Goal: Transaction & Acquisition: Purchase product/service

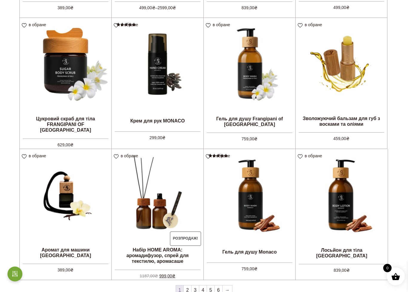
scroll to position [356, 0]
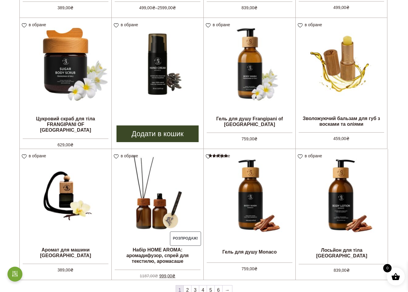
click at [168, 97] on img at bounding box center [158, 64] width 92 height 92
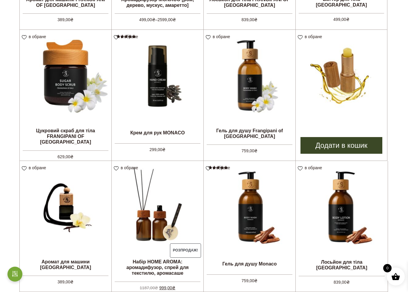
click at [355, 97] on img at bounding box center [340, 75] width 91 height 91
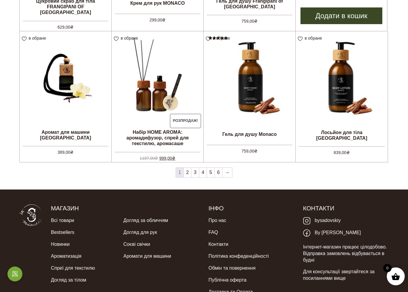
scroll to position [474, 0]
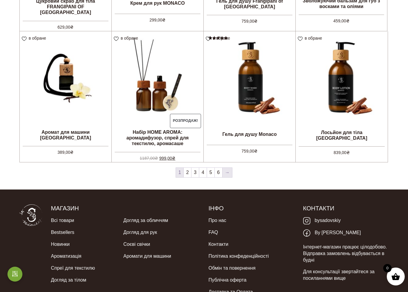
click at [231, 172] on link "→" at bounding box center [227, 173] width 10 height 10
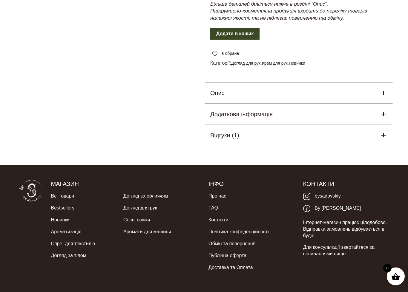
scroll to position [273, 0]
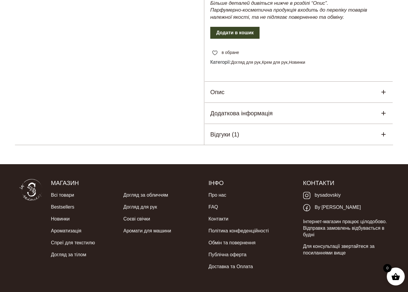
click at [385, 89] on icon at bounding box center [383, 92] width 7 height 7
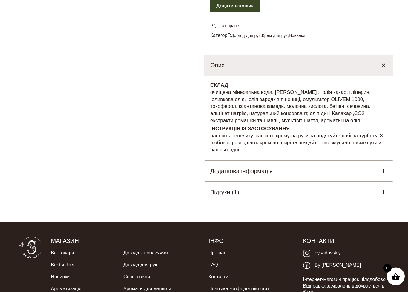
scroll to position [300, 0]
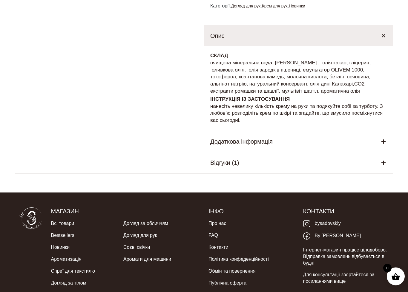
click at [381, 138] on icon at bounding box center [383, 141] width 7 height 7
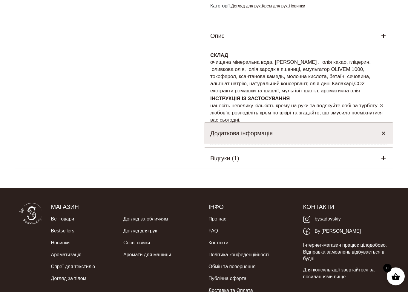
scroll to position [329, 0]
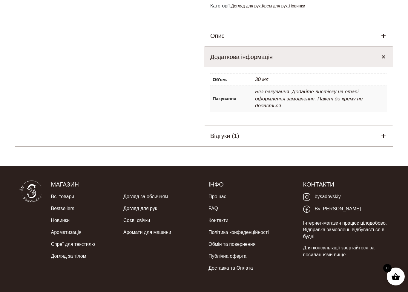
click at [384, 132] on icon at bounding box center [383, 135] width 7 height 7
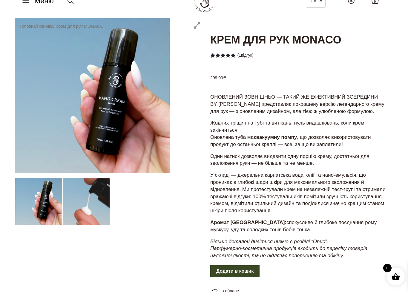
scroll to position [41, 0]
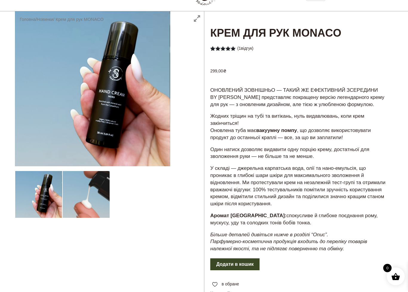
click at [241, 260] on button "Додати в кошик" at bounding box center [234, 265] width 49 height 12
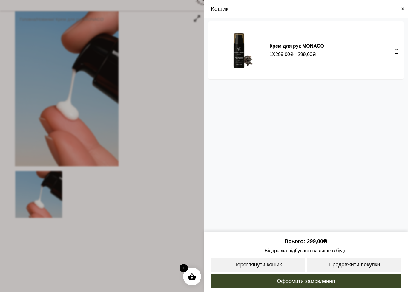
click at [134, 169] on span at bounding box center [204, 146] width 408 height 292
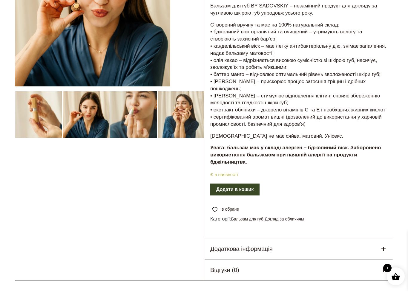
scroll to position [121, 0]
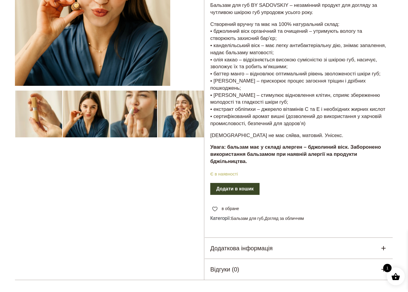
click at [250, 190] on button "Додати в кошик" at bounding box center [234, 190] width 49 height 12
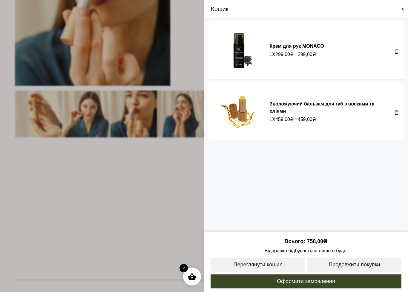
click at [126, 208] on span at bounding box center [204, 146] width 408 height 292
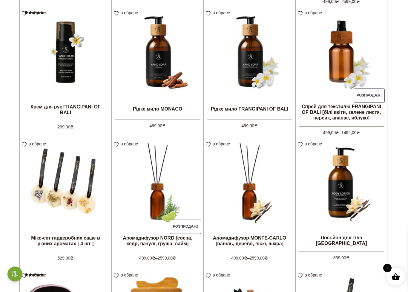
scroll to position [237, 0]
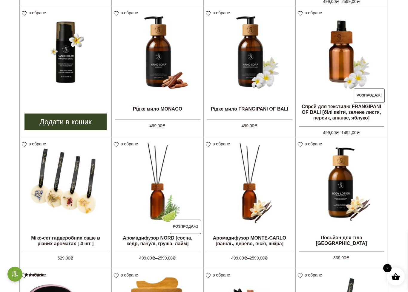
click at [75, 87] on img at bounding box center [66, 52] width 92 height 92
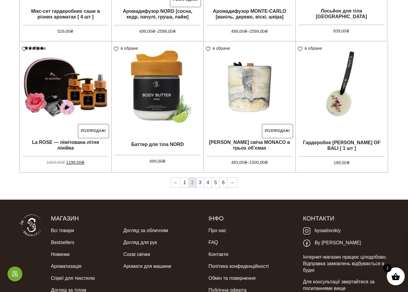
scroll to position [464, 0]
click at [233, 182] on link "→" at bounding box center [232, 183] width 10 height 10
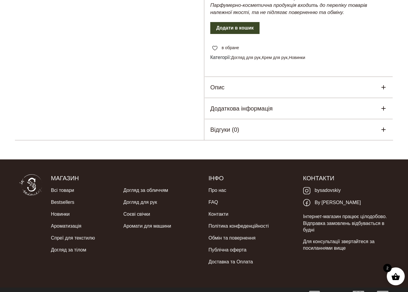
scroll to position [292, 0]
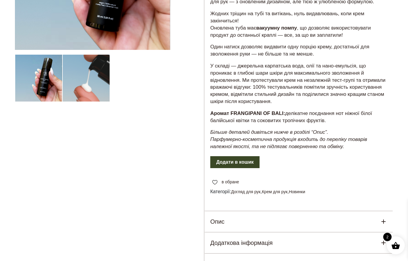
click at [221, 160] on button "Додати в кошик" at bounding box center [234, 162] width 49 height 12
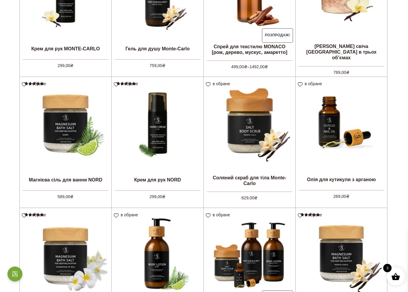
scroll to position [166, 0]
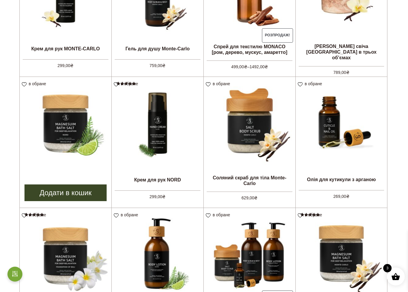
click at [88, 177] on li "в обране View wishlist Магнієва сіль для ванни NORD Оцінено в 5.00 з 5 589,00 ₴…" at bounding box center [65, 142] width 92 height 131
click at [71, 140] on img at bounding box center [66, 123] width 92 height 92
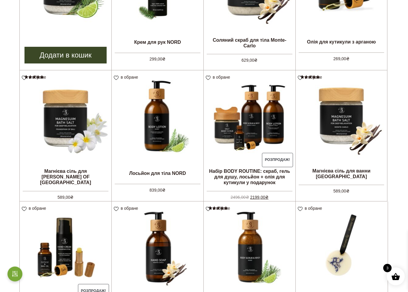
scroll to position [304, 0]
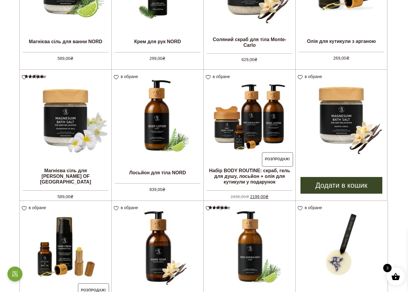
click at [346, 129] on img at bounding box center [340, 115] width 91 height 91
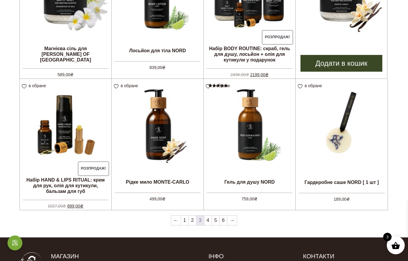
scroll to position [424, 0]
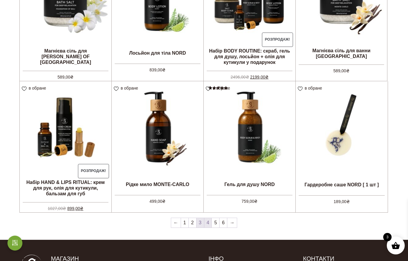
click at [207, 223] on link "4" at bounding box center [207, 223] width 7 height 10
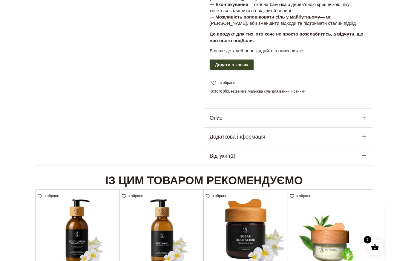
scroll to position [297, 0]
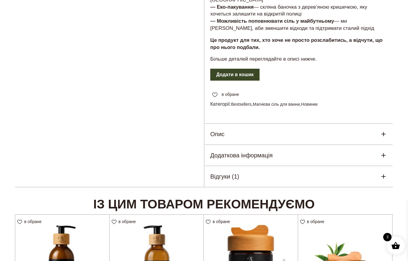
click at [384, 130] on icon at bounding box center [383, 133] width 7 height 7
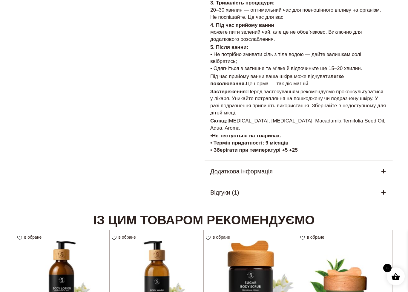
scroll to position [596, 0]
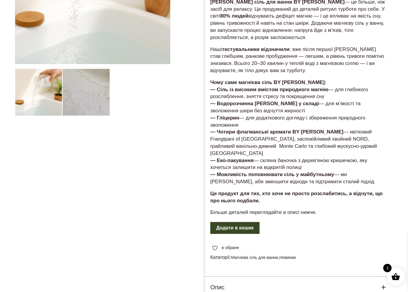
scroll to position [144, 0]
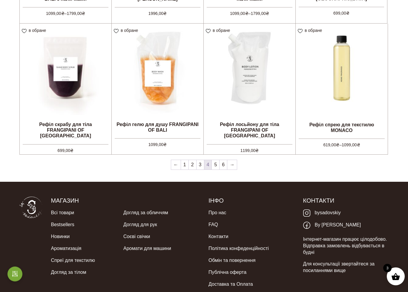
scroll to position [482, 0]
click at [216, 167] on link "5" at bounding box center [215, 165] width 7 height 10
